Goal: Information Seeking & Learning: Learn about a topic

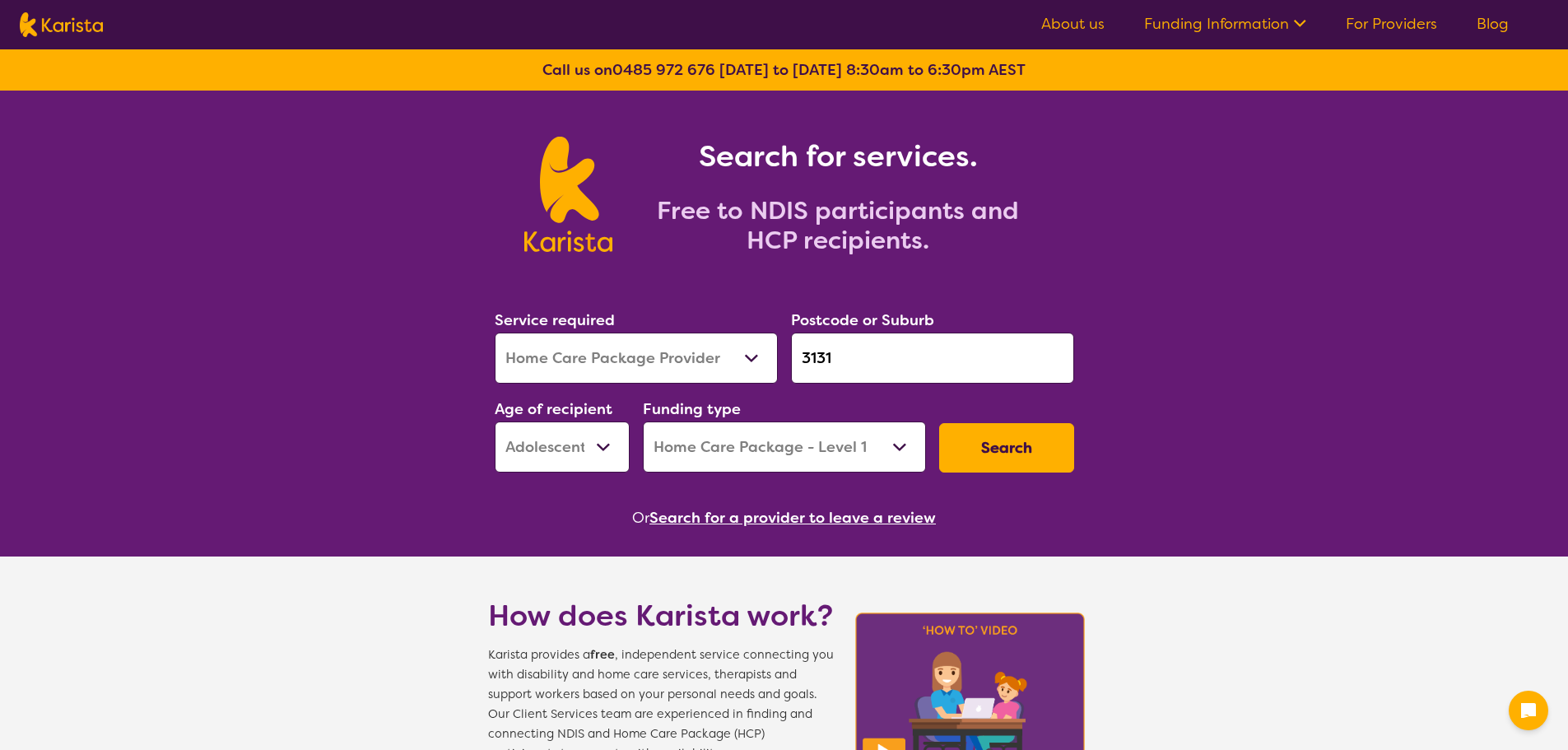
select select "Home Care Package Provider"
select select "AS"
select select "HCP1"
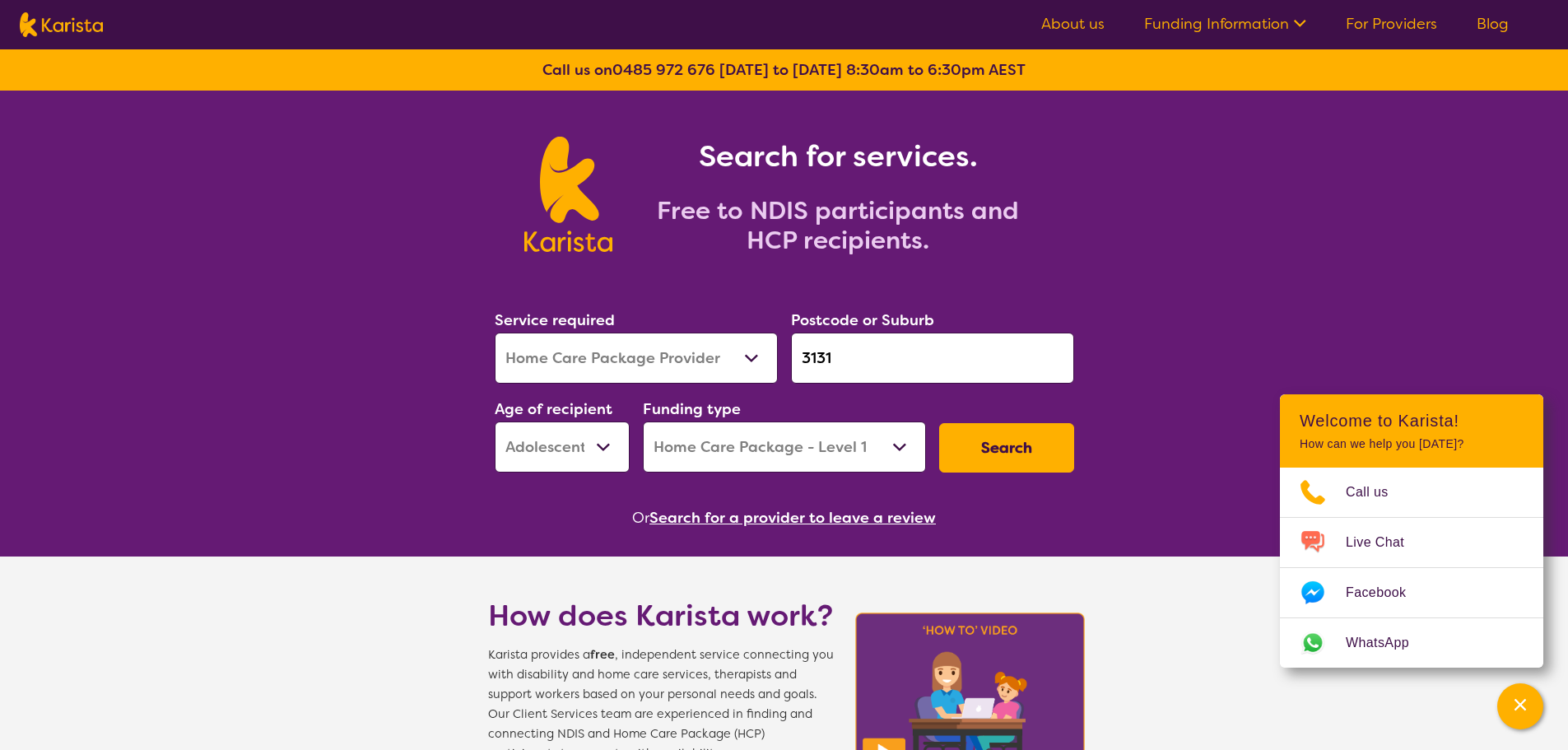
click at [1070, 24] on link "About us" at bounding box center [1073, 24] width 63 height 20
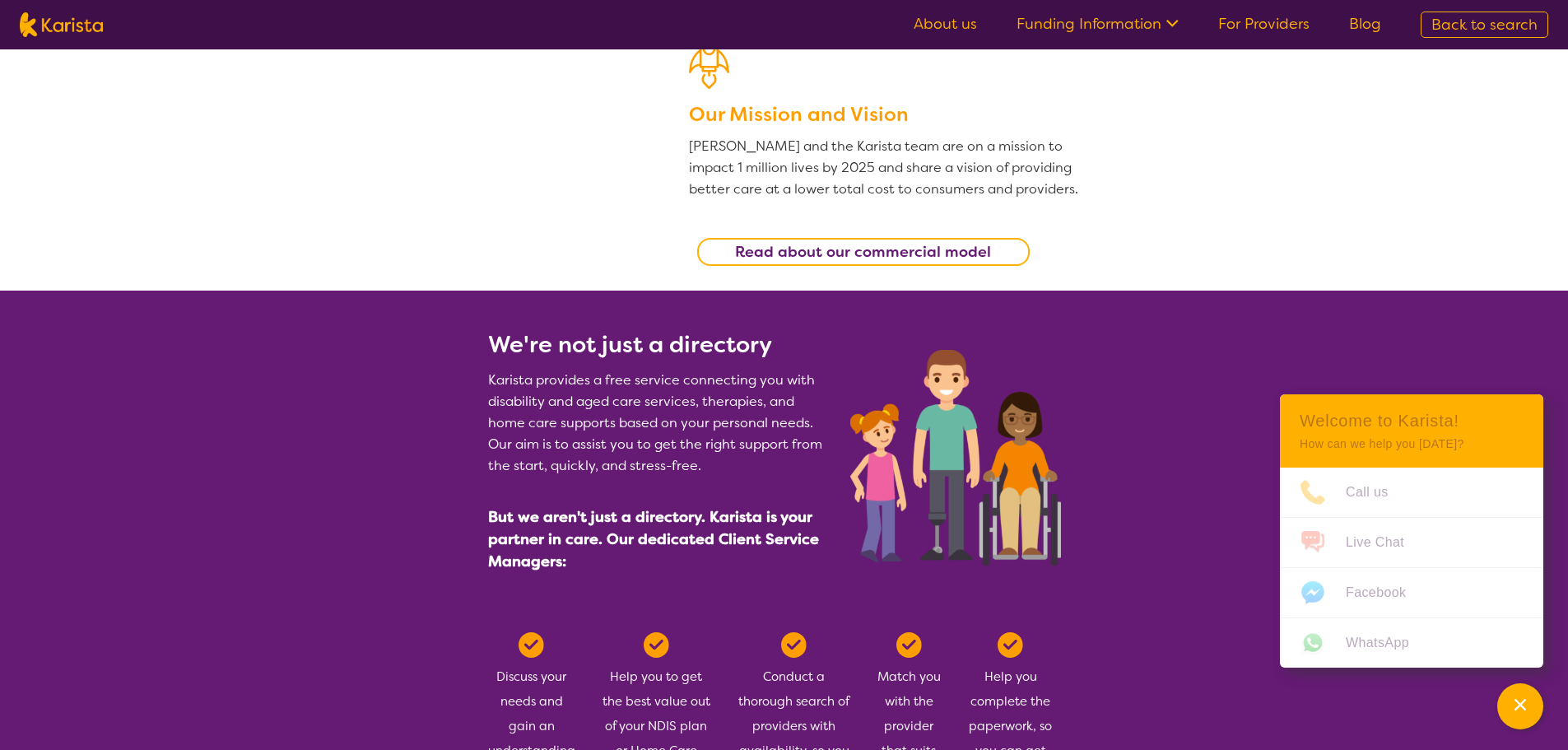
scroll to position [493, 0]
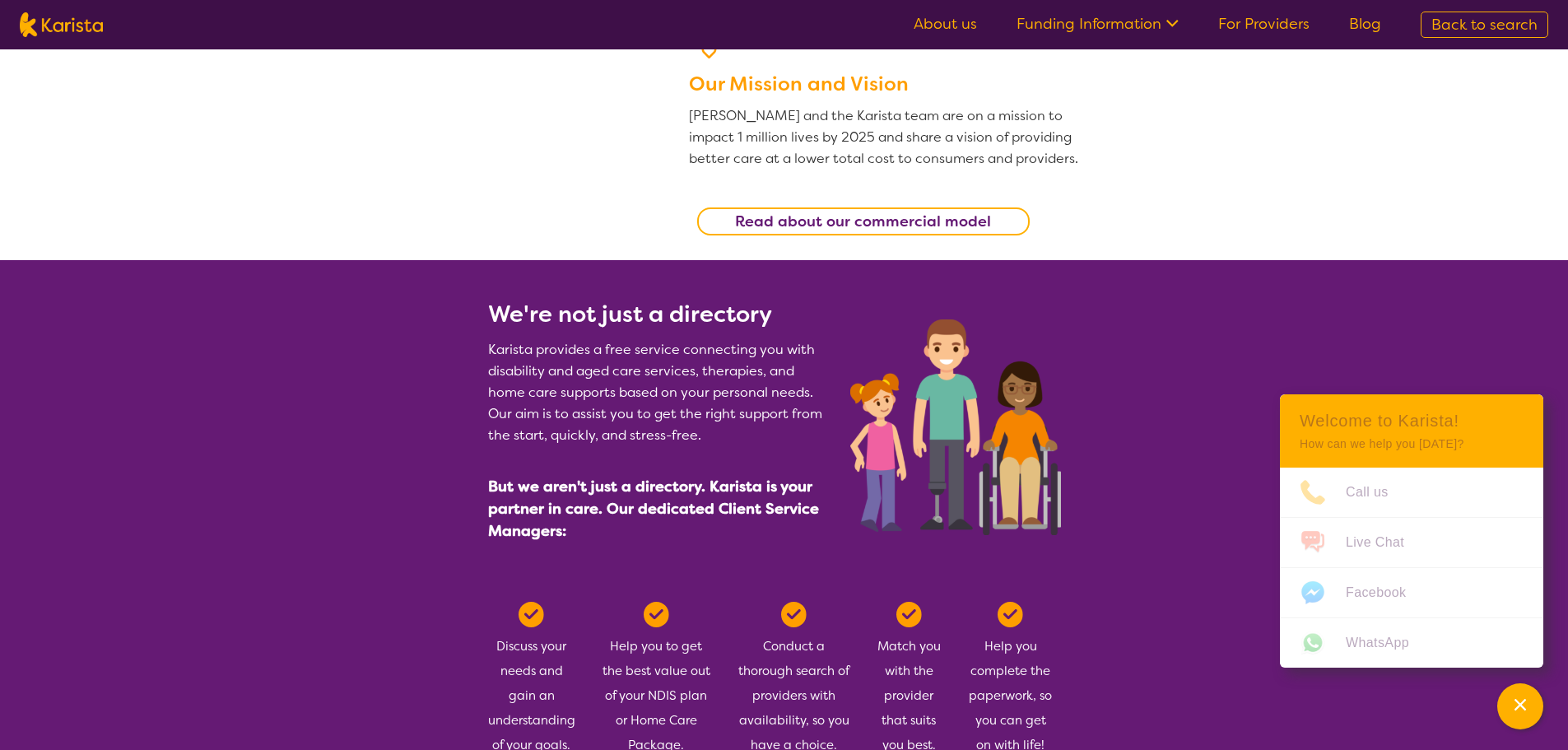
click at [853, 205] on div "Read about our commercial model" at bounding box center [885, 221] width 392 height 44
click at [847, 224] on b "Read about our commercial model" at bounding box center [863, 221] width 256 height 20
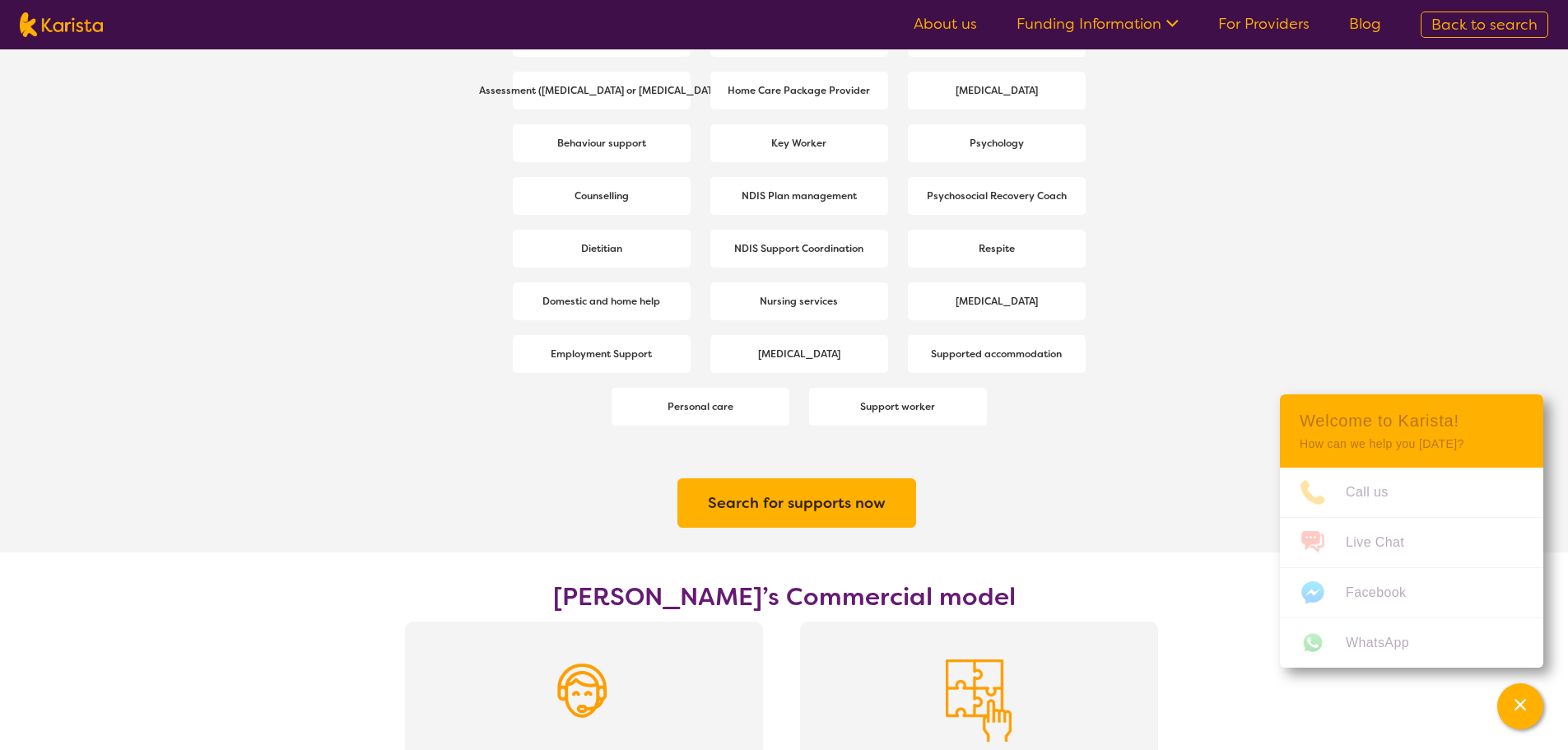
scroll to position [2279, 0]
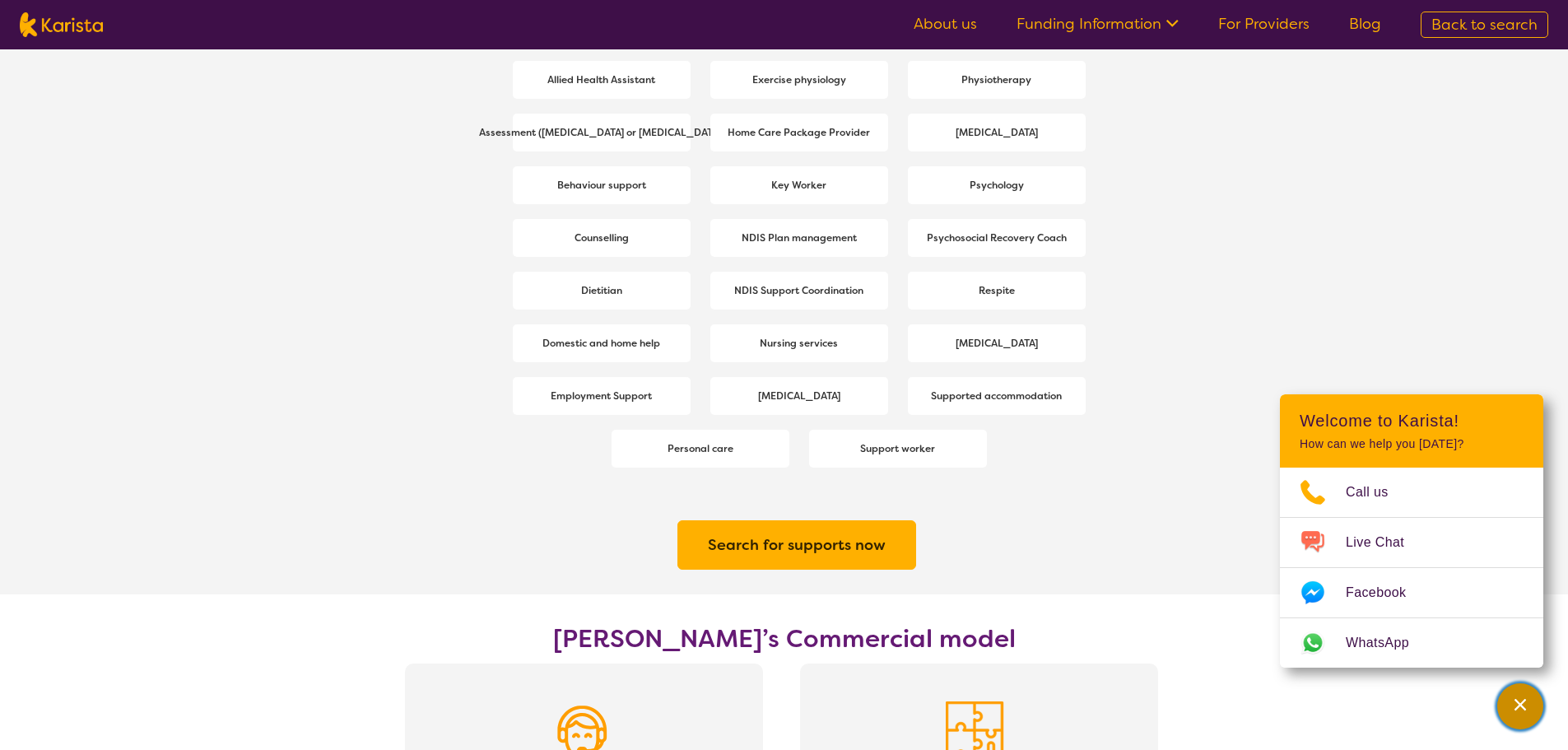
click at [1511, 703] on div "Channel Menu" at bounding box center [1520, 706] width 32 height 36
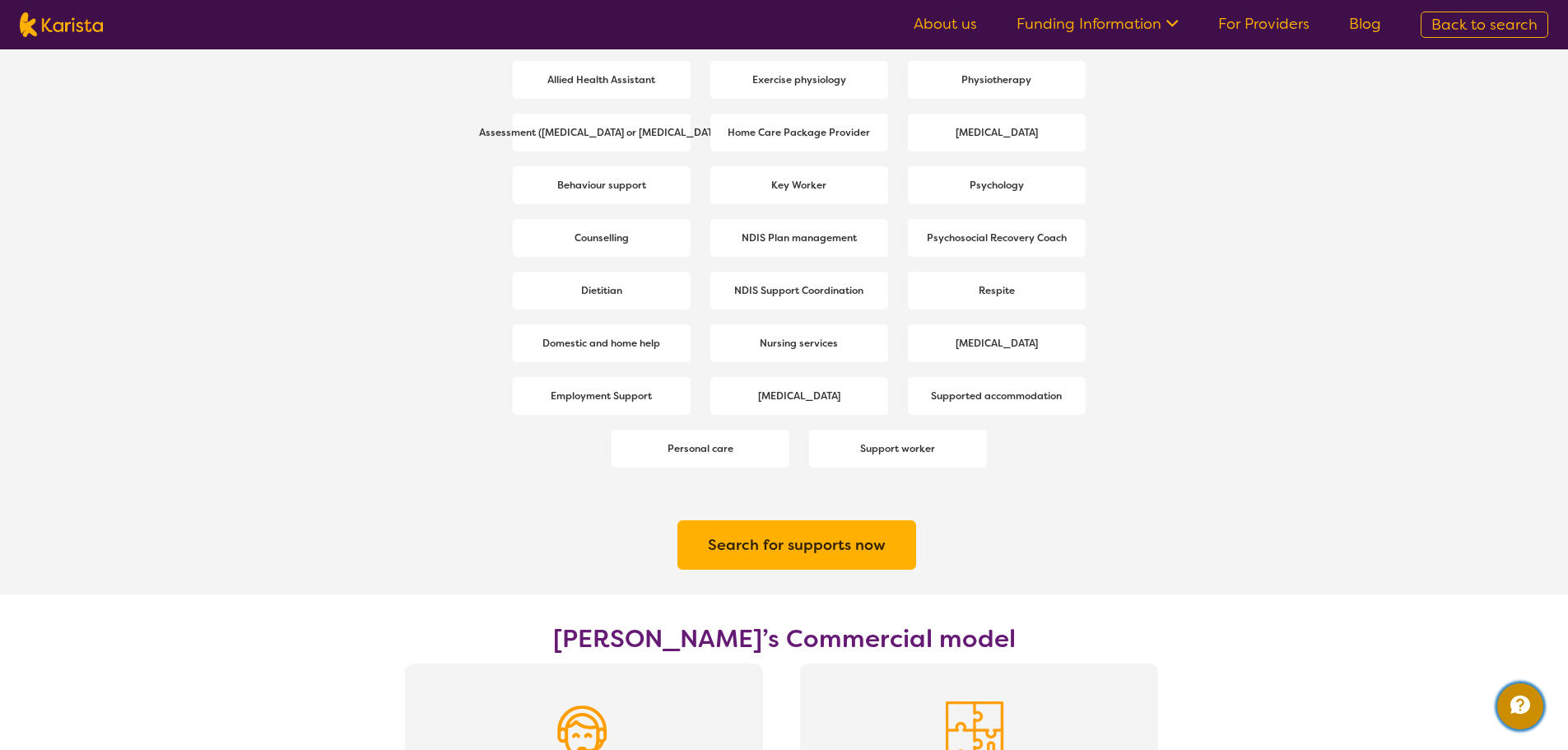
click at [1511, 703] on icon "Channel Menu" at bounding box center [1520, 704] width 20 height 18
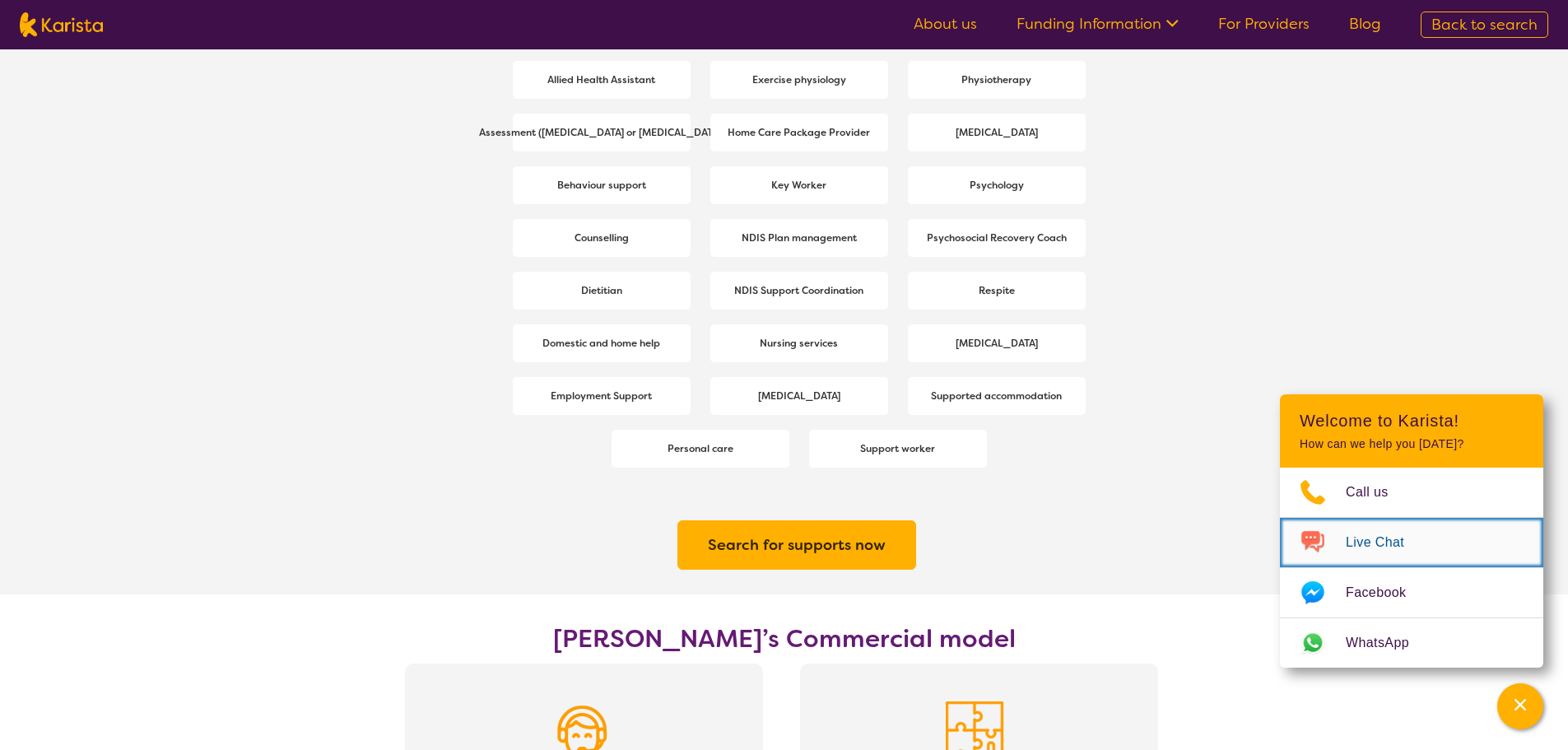
click at [1376, 528] on link "Live Chat" at bounding box center [1412, 543] width 263 height 49
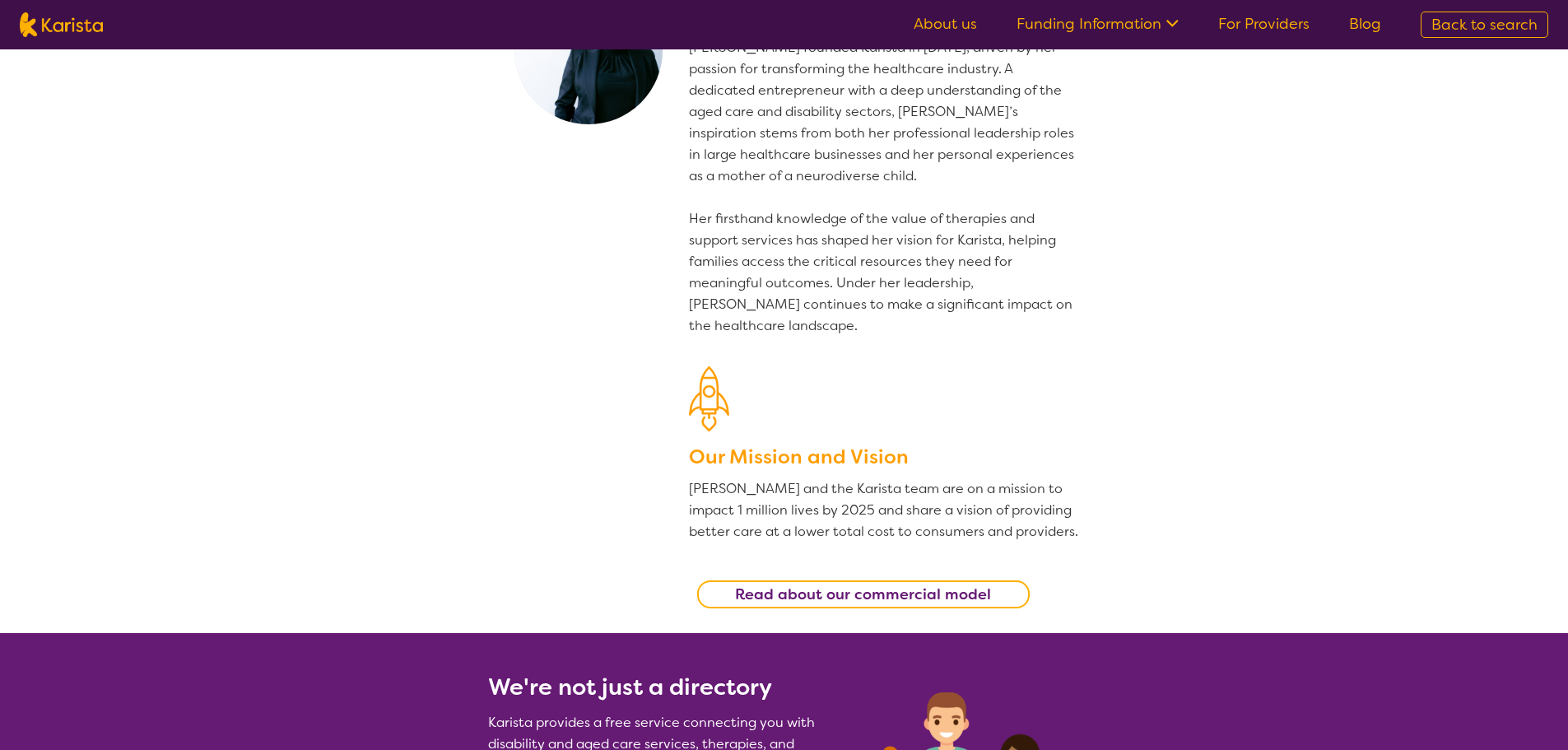
scroll to position [0, 0]
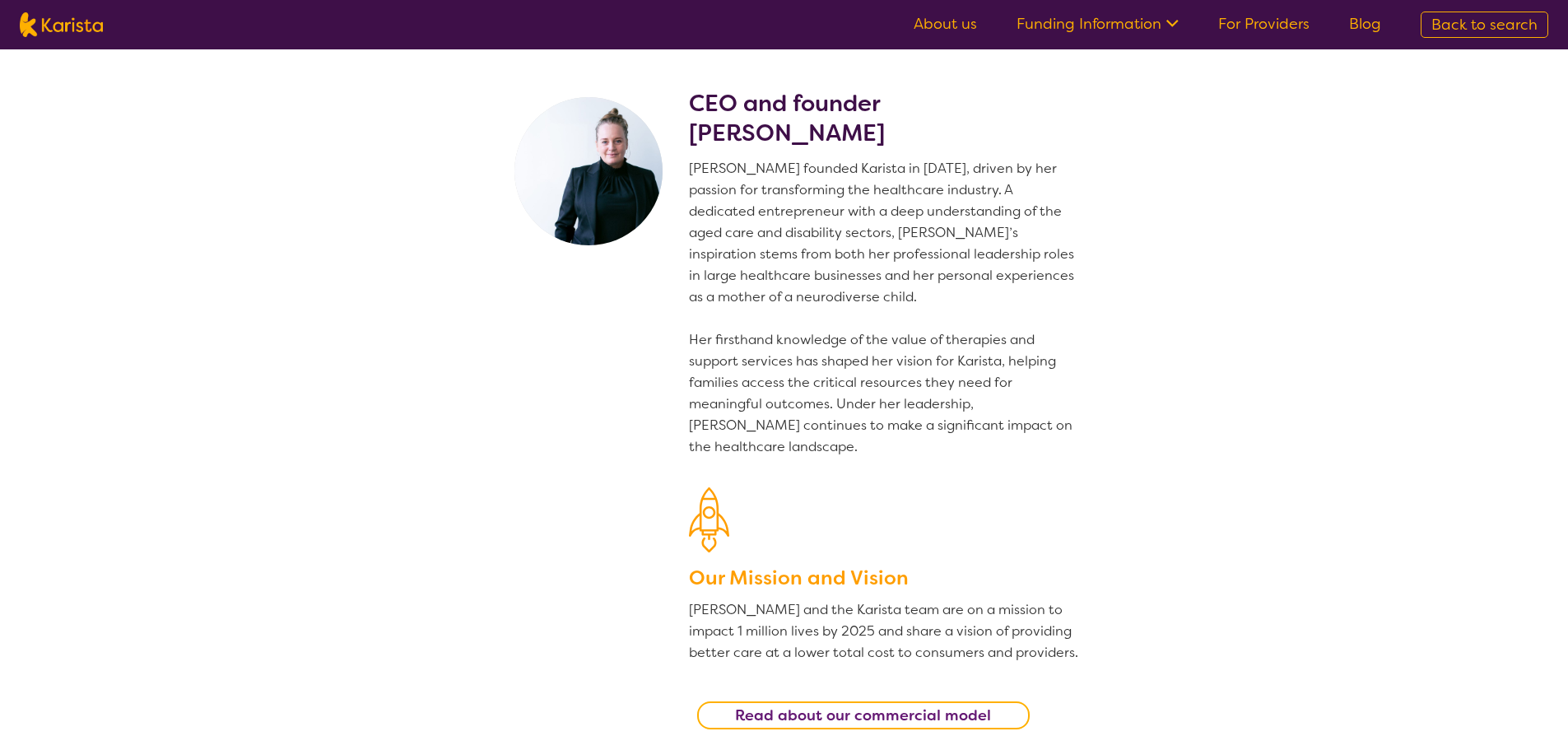
click at [1157, 23] on link "Funding Information" at bounding box center [1097, 24] width 162 height 20
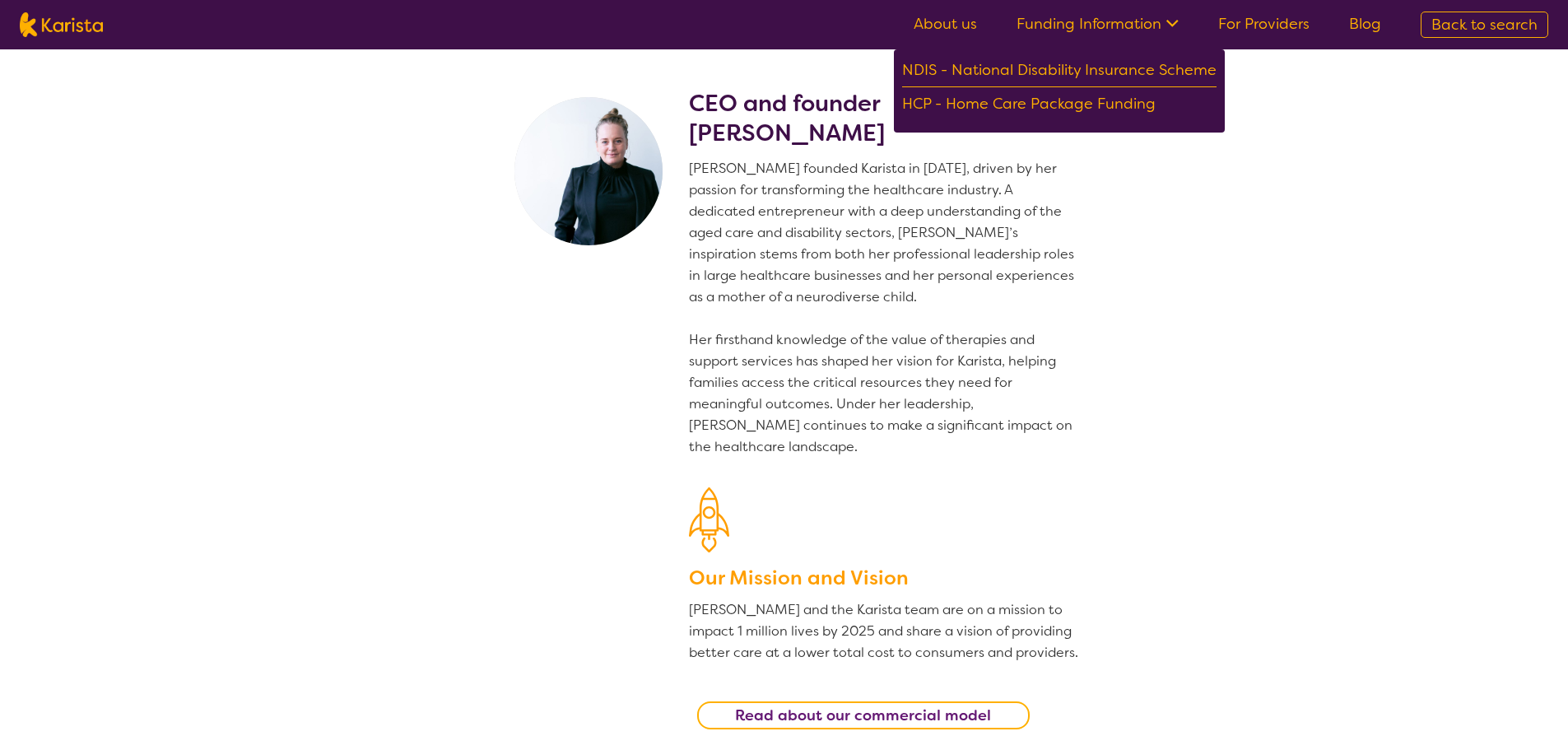
click at [1294, 387] on section "CEO and founder [PERSON_NAME] [PERSON_NAME] founded Karista in [DATE], driven b…" at bounding box center [784, 401] width 1568 height 705
click at [1156, 20] on link "Funding Information" at bounding box center [1097, 24] width 162 height 20
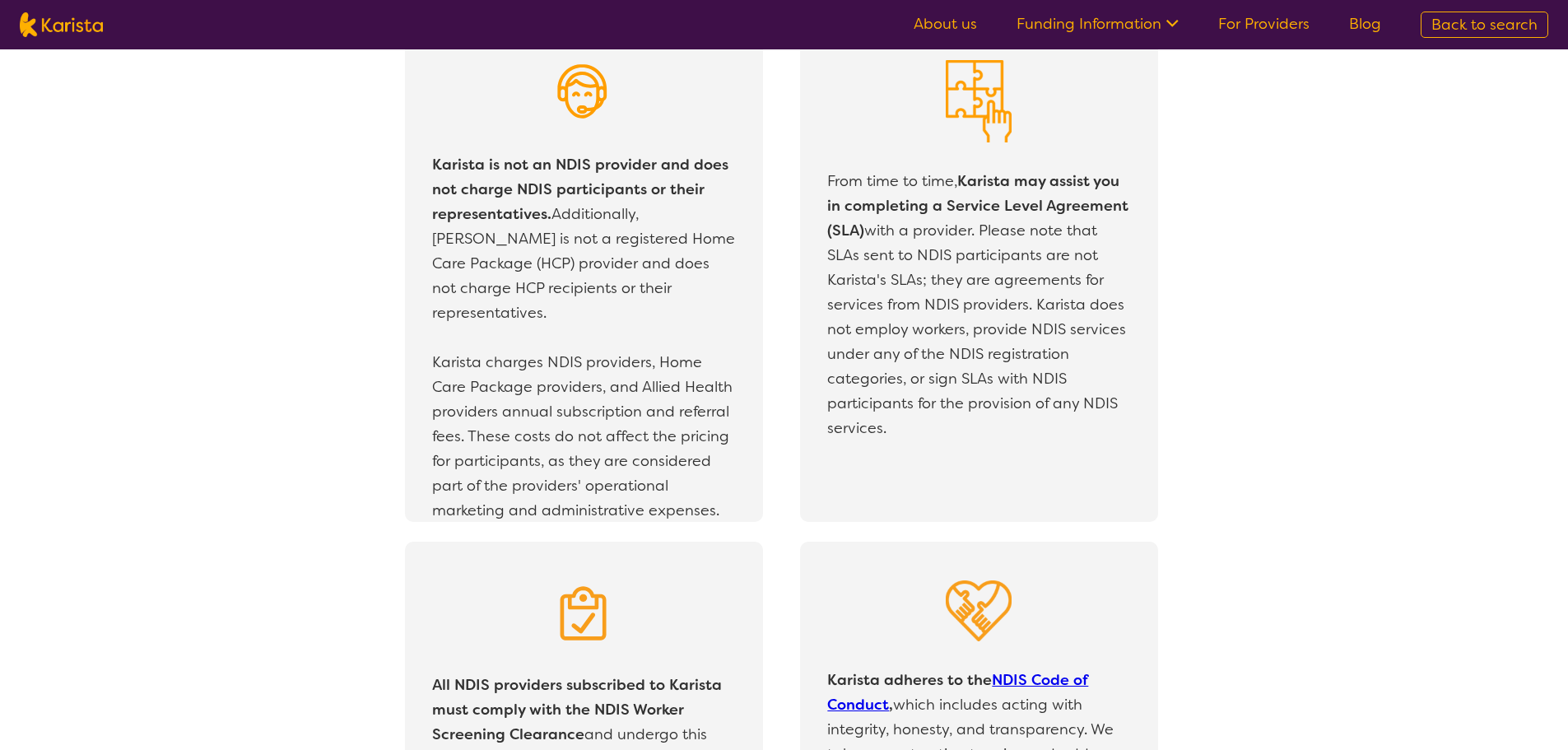
scroll to position [2962, 0]
